Goal: Task Accomplishment & Management: Manage account settings

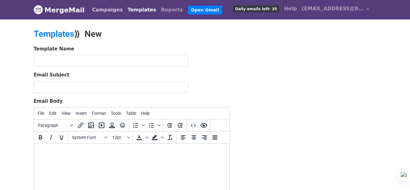
click at [104, 9] on link "Campaigns" at bounding box center [107, 10] width 35 height 12
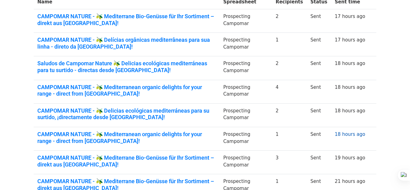
scroll to position [154, 0]
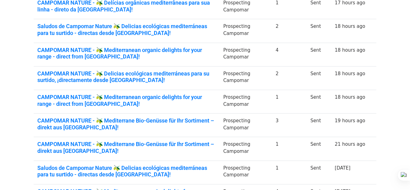
scroll to position [185, 0]
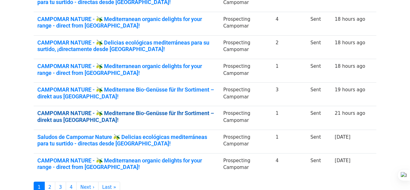
click at [166, 113] on link "CAMPOMAR NATURE - 🫒 Mediterrane Bio-Genüsse für Ihr Sortiment – direkt aus Span…" at bounding box center [126, 116] width 178 height 13
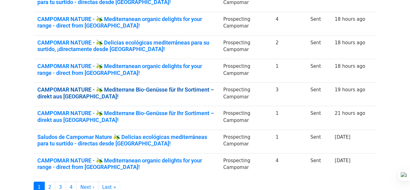
click at [198, 89] on link "CAMPOMAR NATURE - 🫒 Mediterrane Bio-Genüsse für Ihr Sortiment – direkt aus [GEO…" at bounding box center [126, 92] width 178 height 13
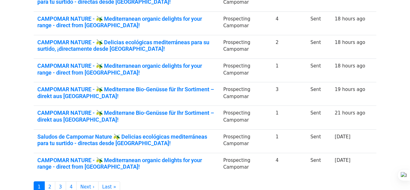
scroll to position [185, 0]
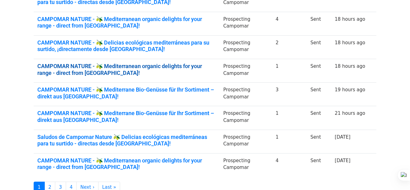
click at [186, 65] on link "CAMPOMAR NATURE - 🫒 Mediterranean organic delights for your range - direct from…" at bounding box center [126, 69] width 178 height 13
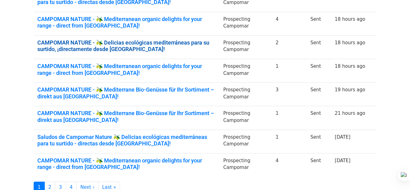
click at [205, 43] on link "CAMPOMAR NATURE - 🫒 Delicias ecológicas mediterráneas para su surtido, ¡directa…" at bounding box center [126, 45] width 178 height 13
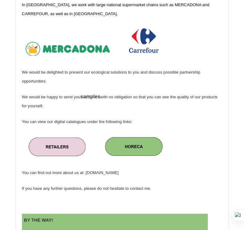
scroll to position [370, 0]
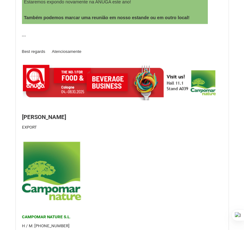
scroll to position [648, 0]
